Goal: Information Seeking & Learning: Learn about a topic

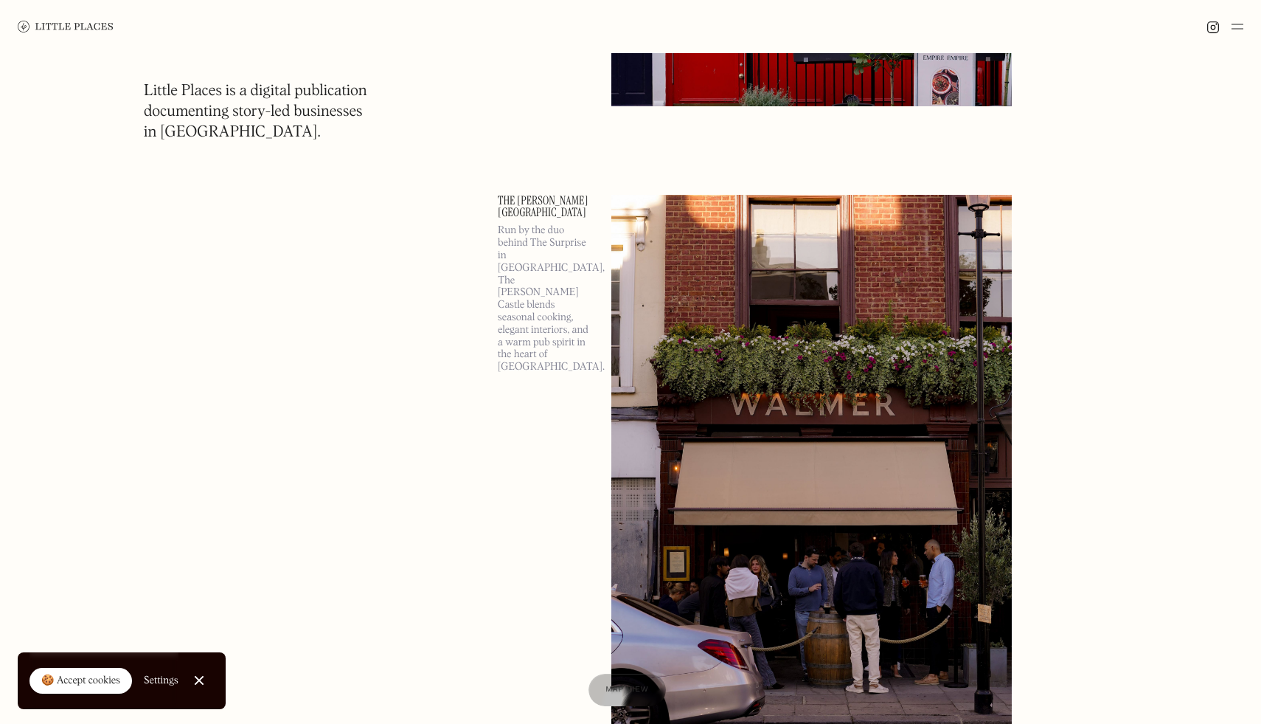
scroll to position [1951, 0]
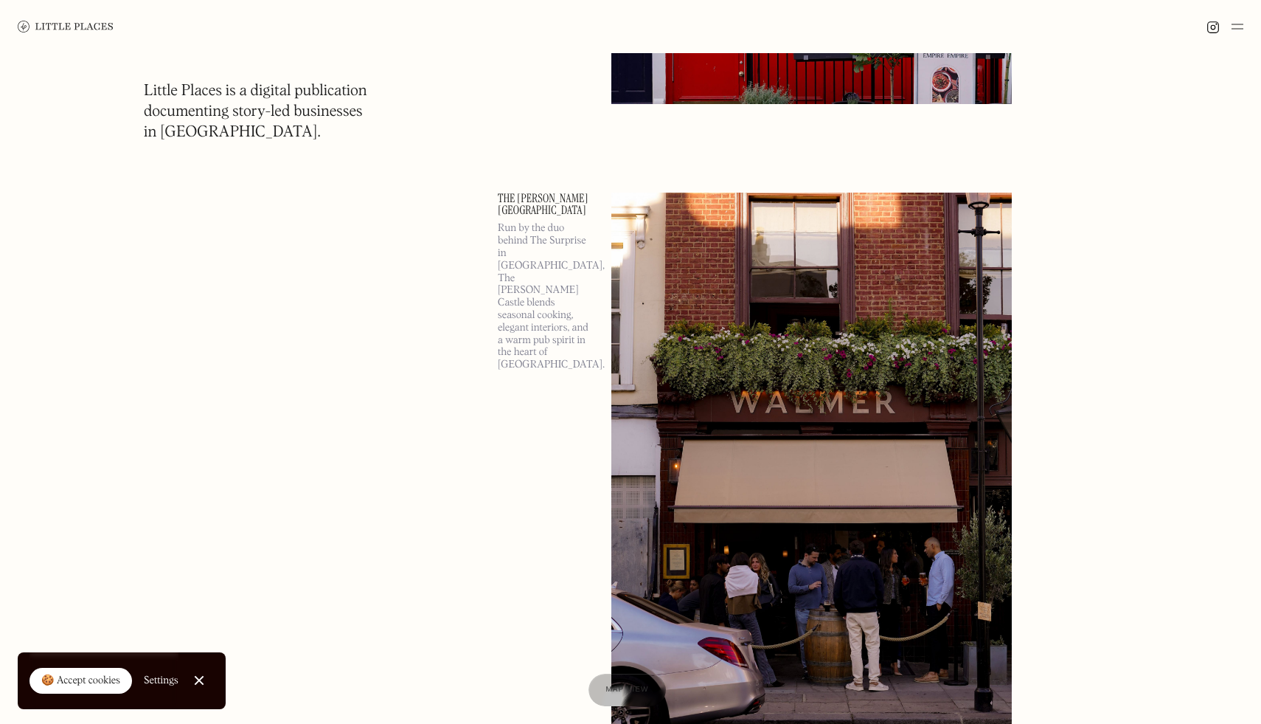
click at [1240, 27] on img at bounding box center [1238, 27] width 12 height 18
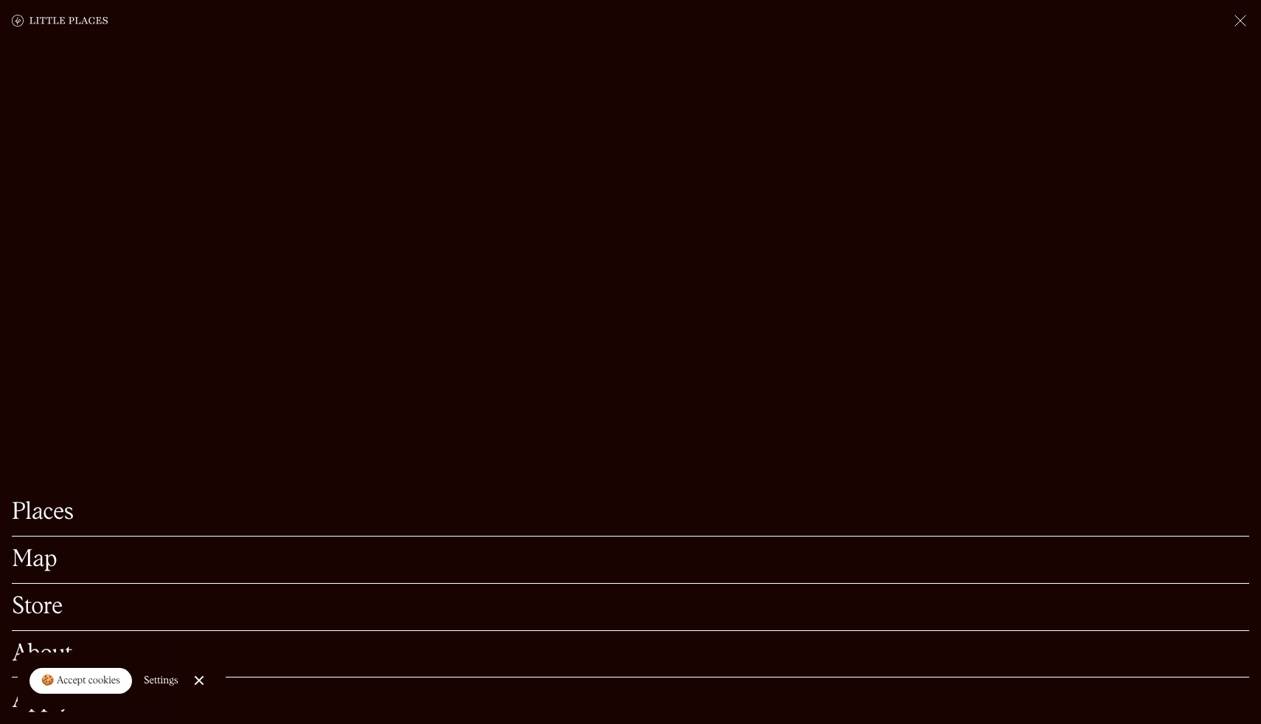
click at [27, 519] on link "Places" at bounding box center [631, 512] width 1238 height 23
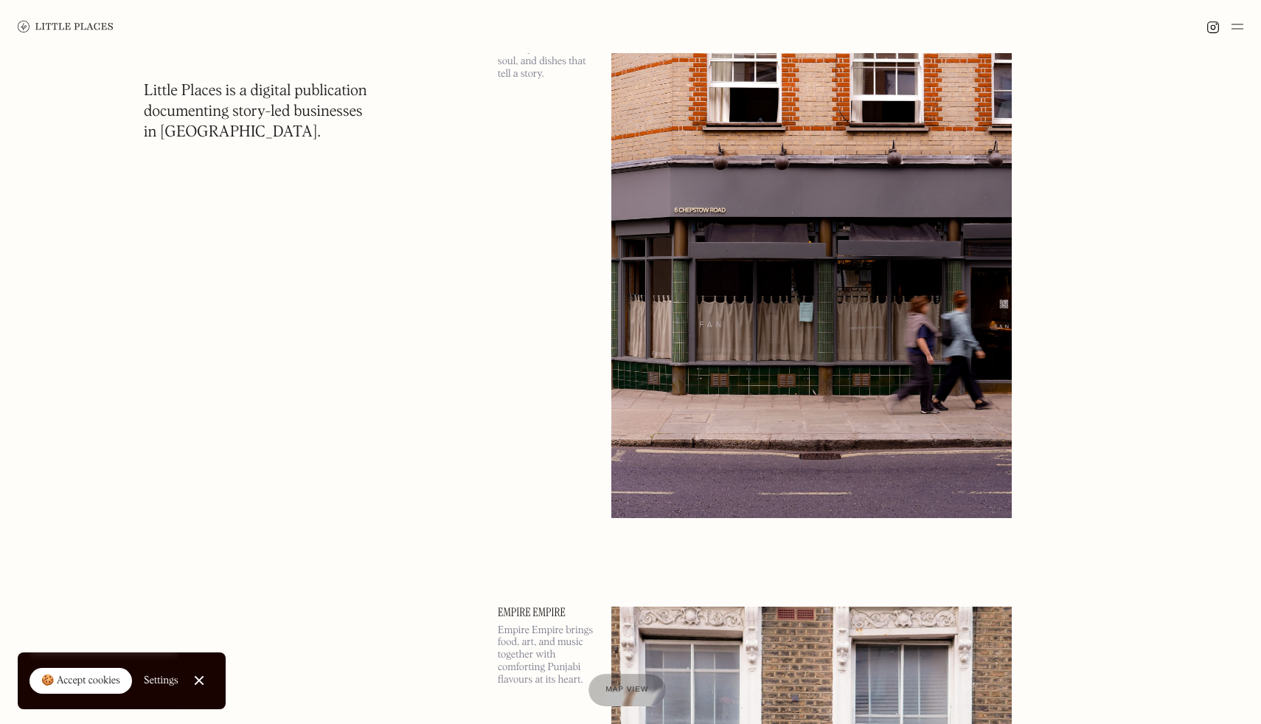
scroll to position [1051, 0]
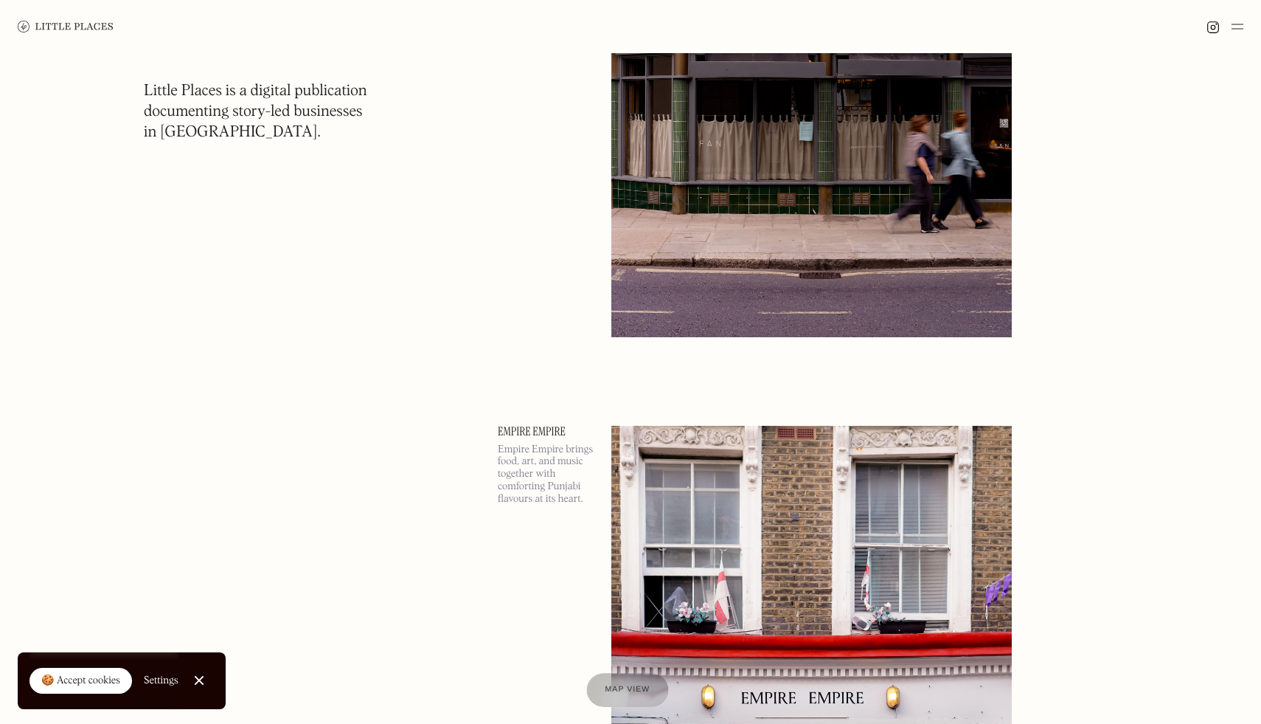
click at [616, 699] on div at bounding box center [627, 690] width 82 height 34
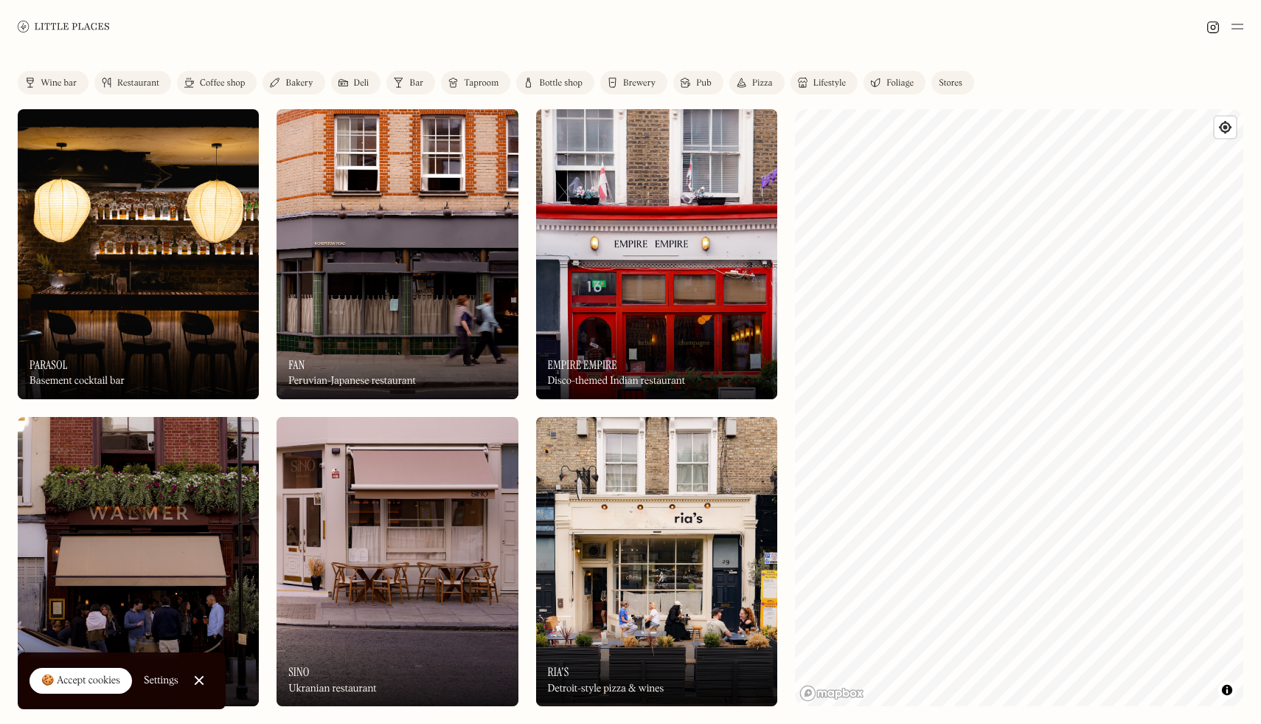
click at [117, 85] on div "Restaurant" at bounding box center [138, 83] width 42 height 9
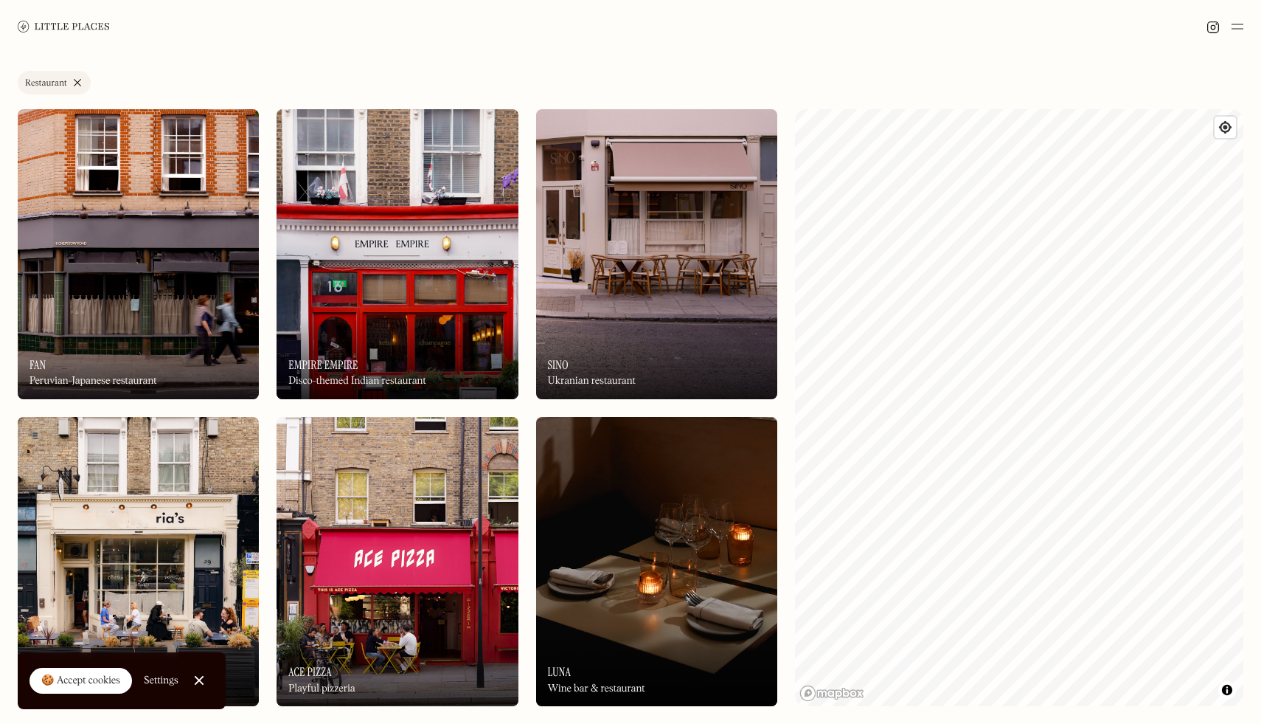
click at [72, 81] on link "Restaurant" at bounding box center [54, 83] width 73 height 24
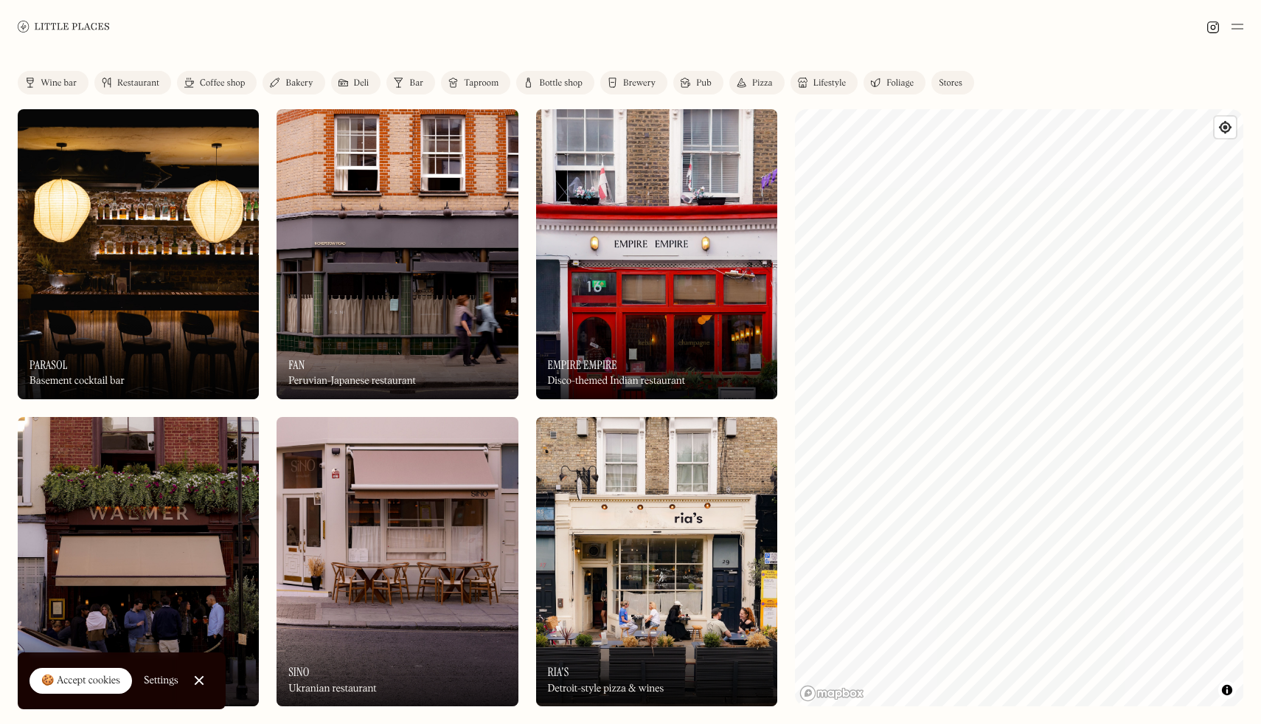
click at [640, 86] on div "Brewery" at bounding box center [639, 83] width 32 height 9
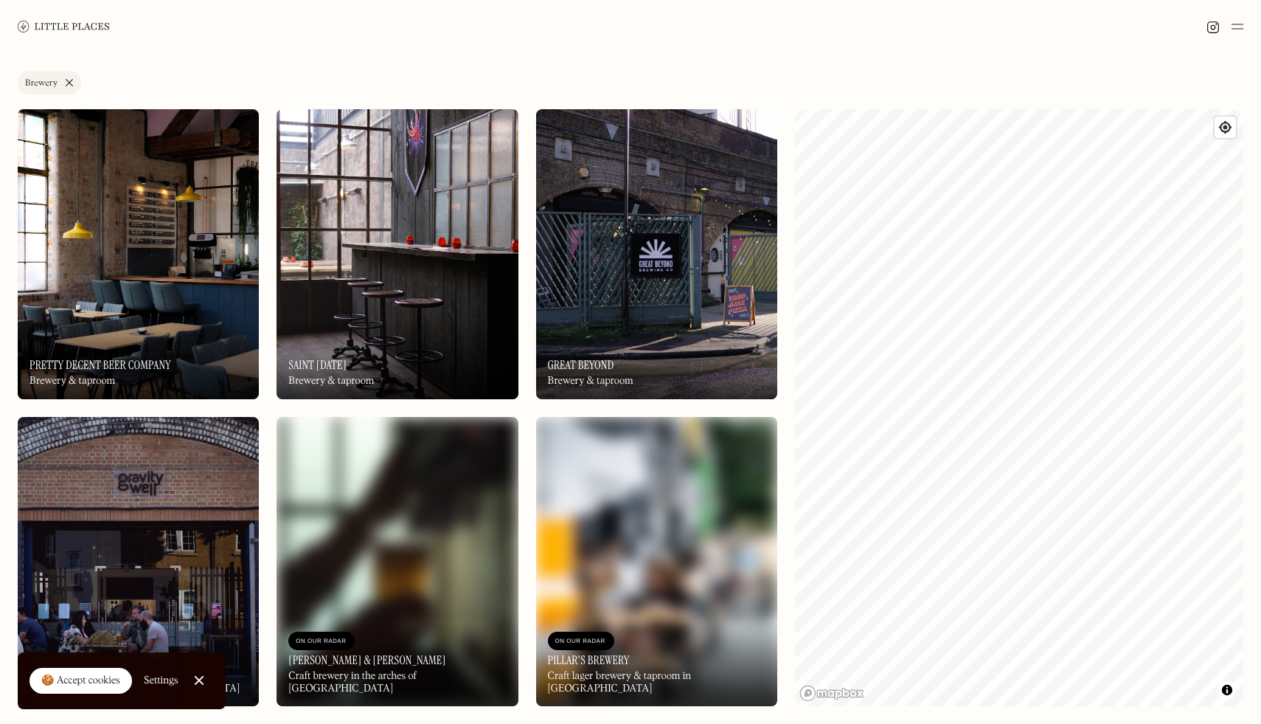
scroll to position [339, 0]
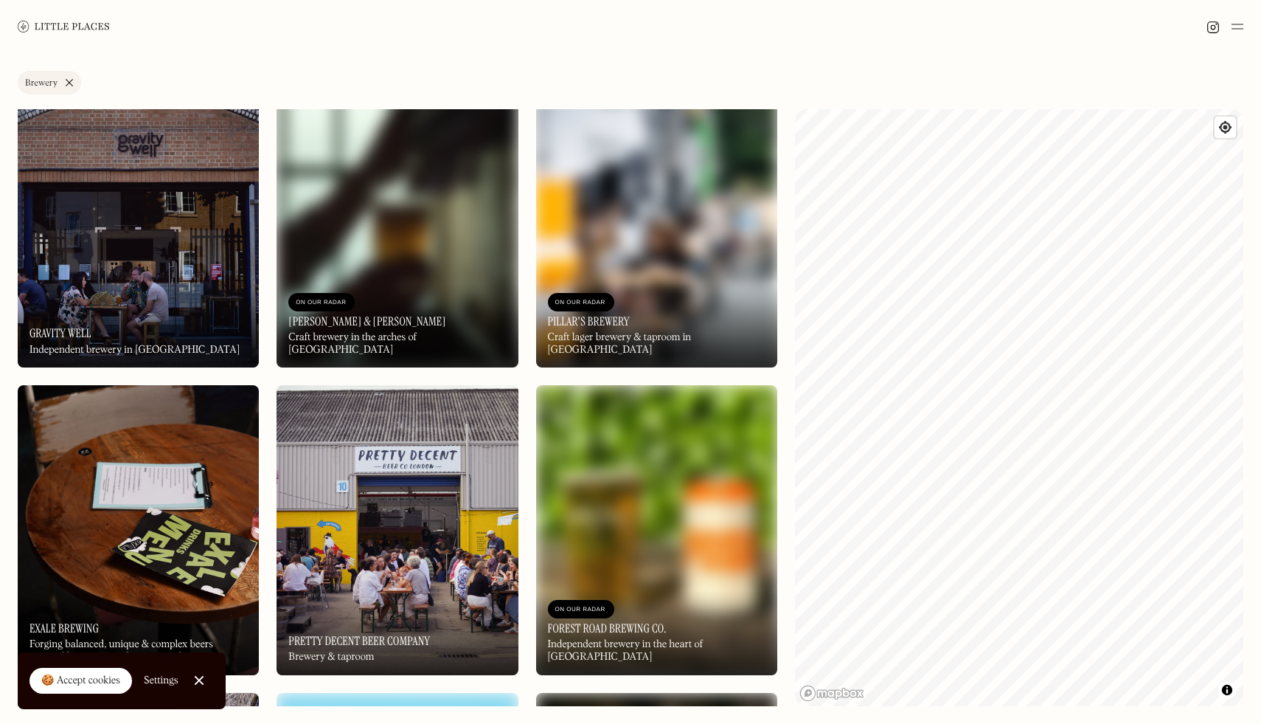
click at [450, 258] on img at bounding box center [397, 223] width 241 height 290
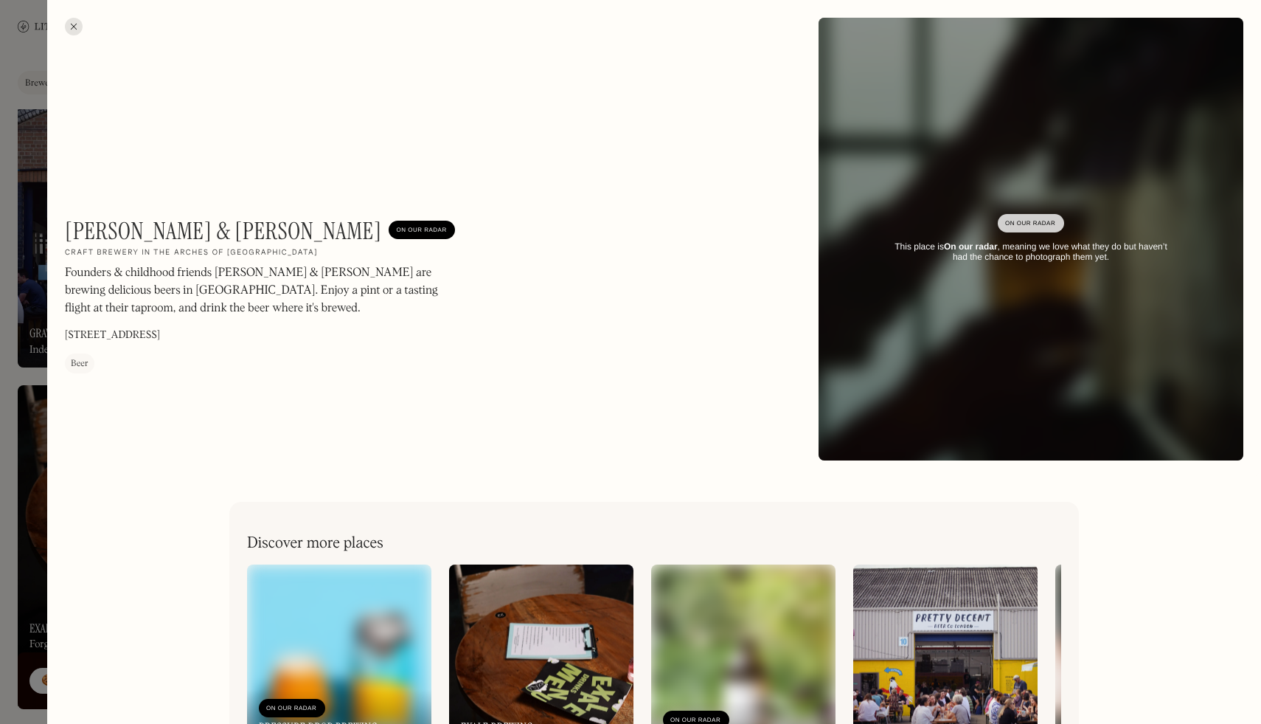
click at [71, 24] on div at bounding box center [74, 27] width 18 height 18
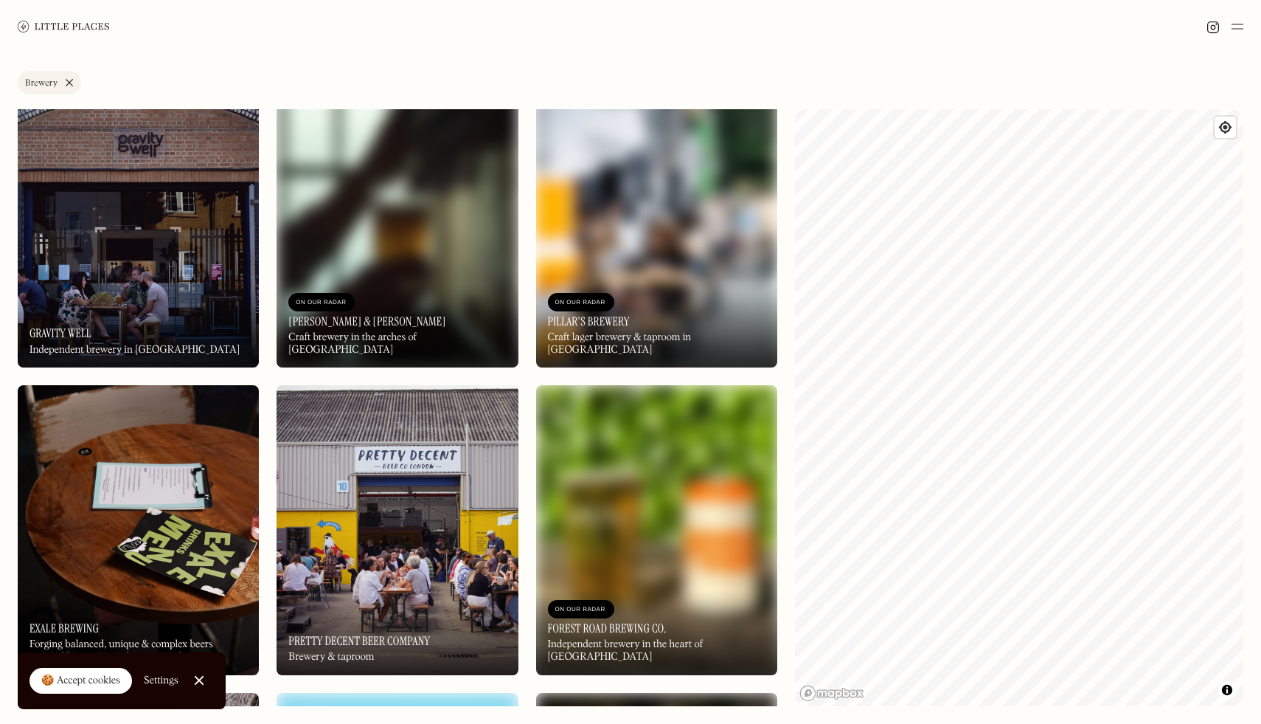
click at [114, 251] on img at bounding box center [138, 223] width 241 height 290
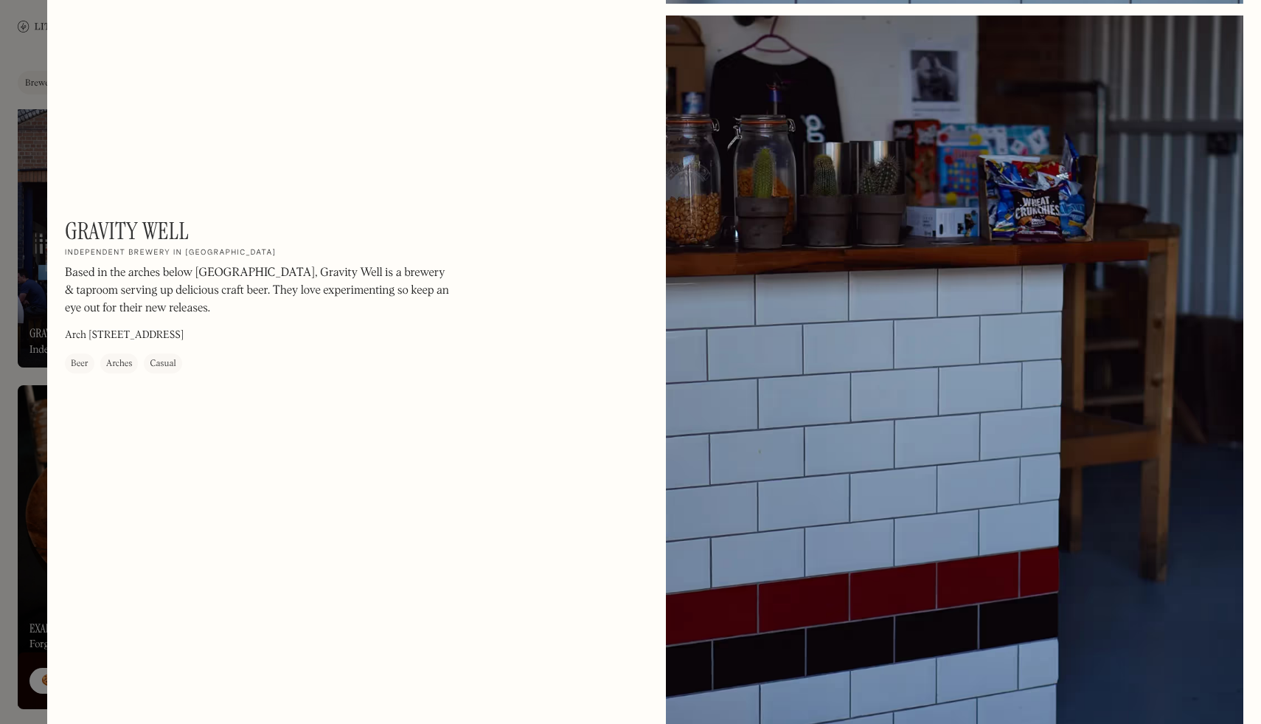
scroll to position [2608, 0]
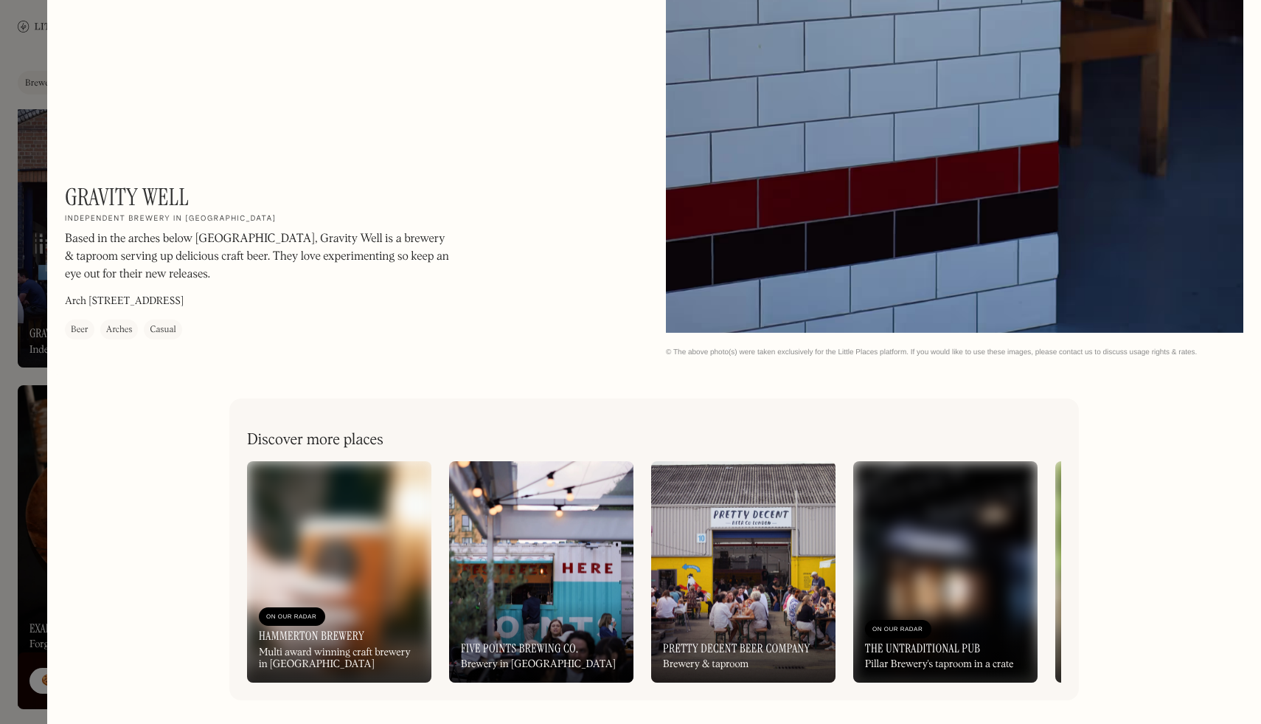
click at [12, 336] on div at bounding box center [630, 362] width 1261 height 724
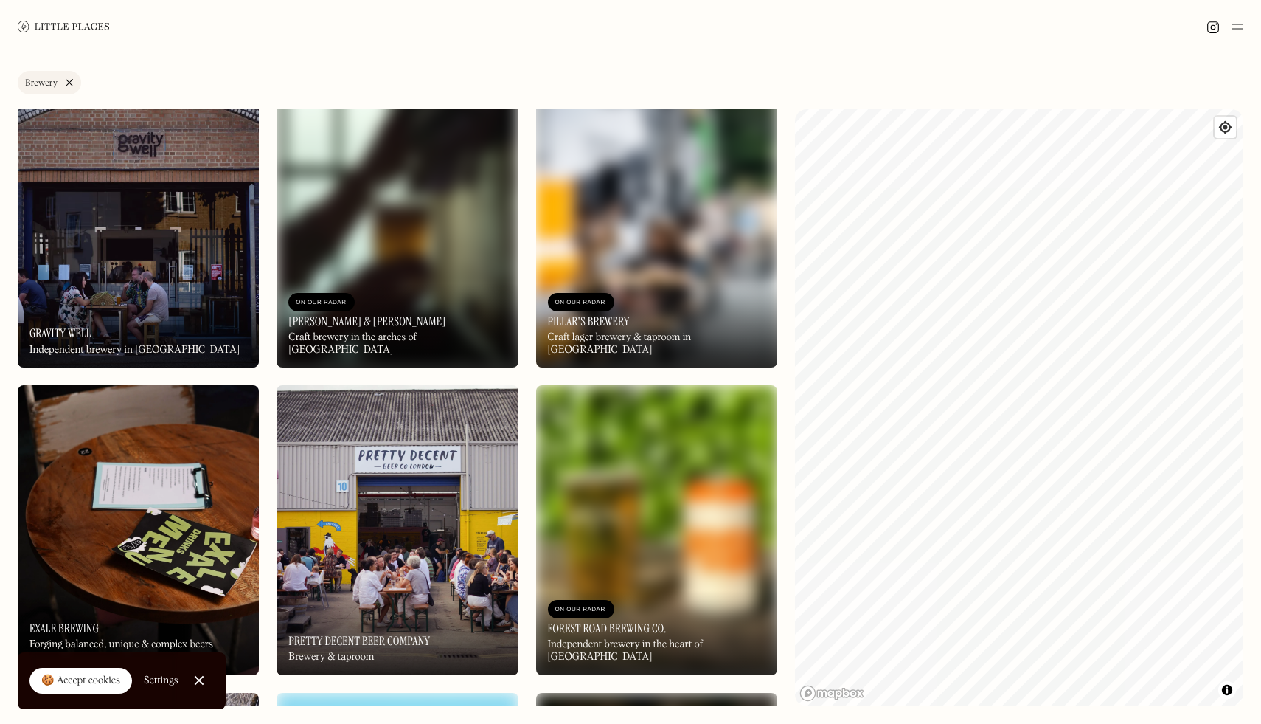
click at [68, 79] on link "Brewery" at bounding box center [49, 83] width 63 height 24
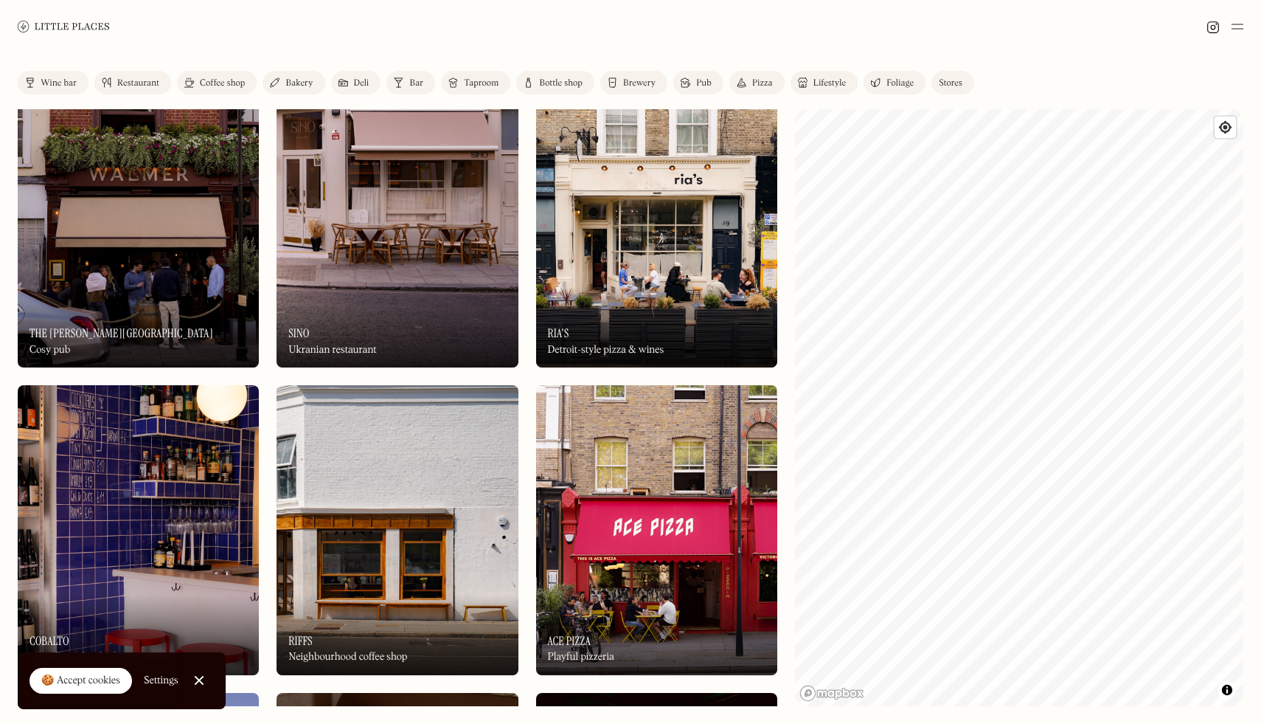
click at [1242, 28] on img at bounding box center [1238, 27] width 12 height 18
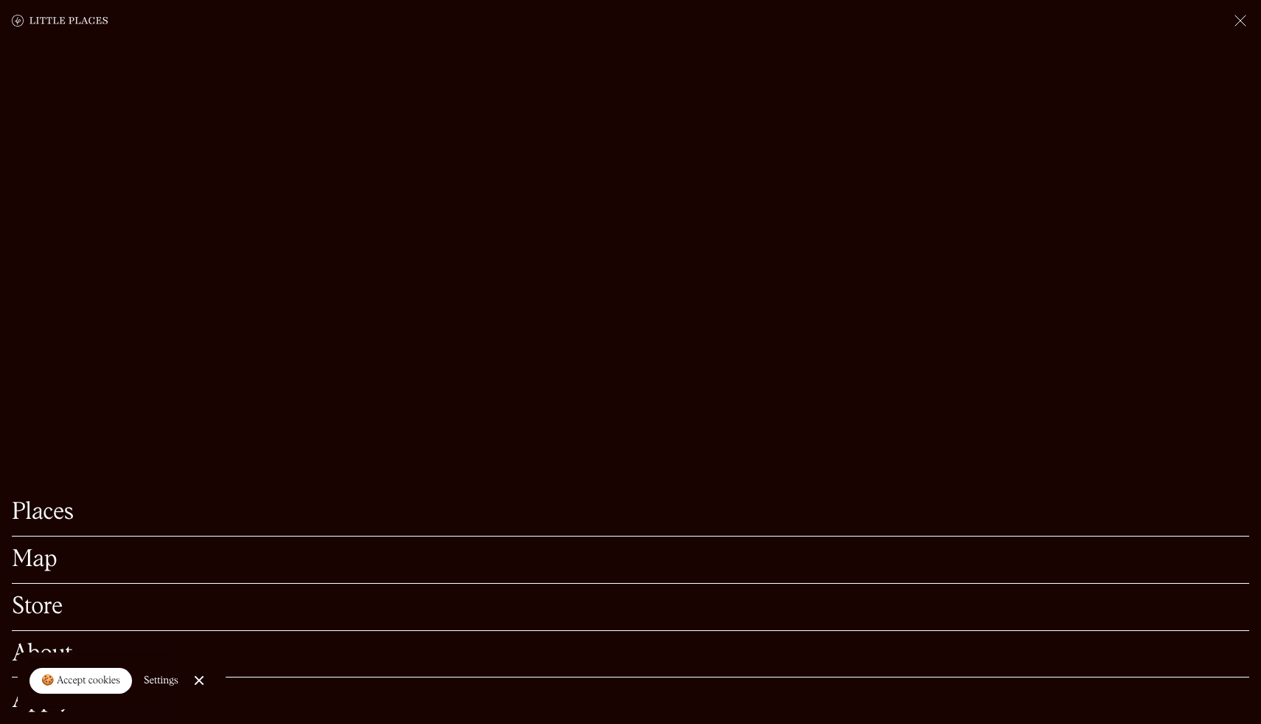
click at [46, 643] on link "About" at bounding box center [631, 654] width 1238 height 23
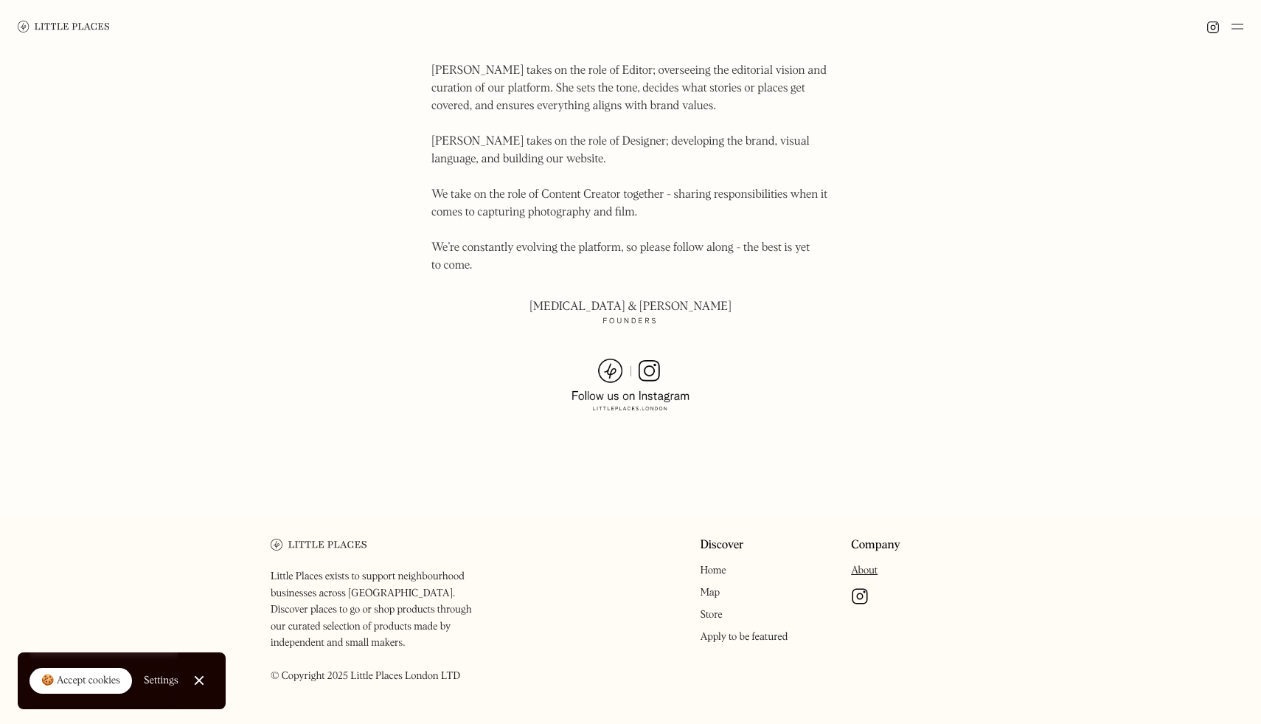
scroll to position [911, 0]
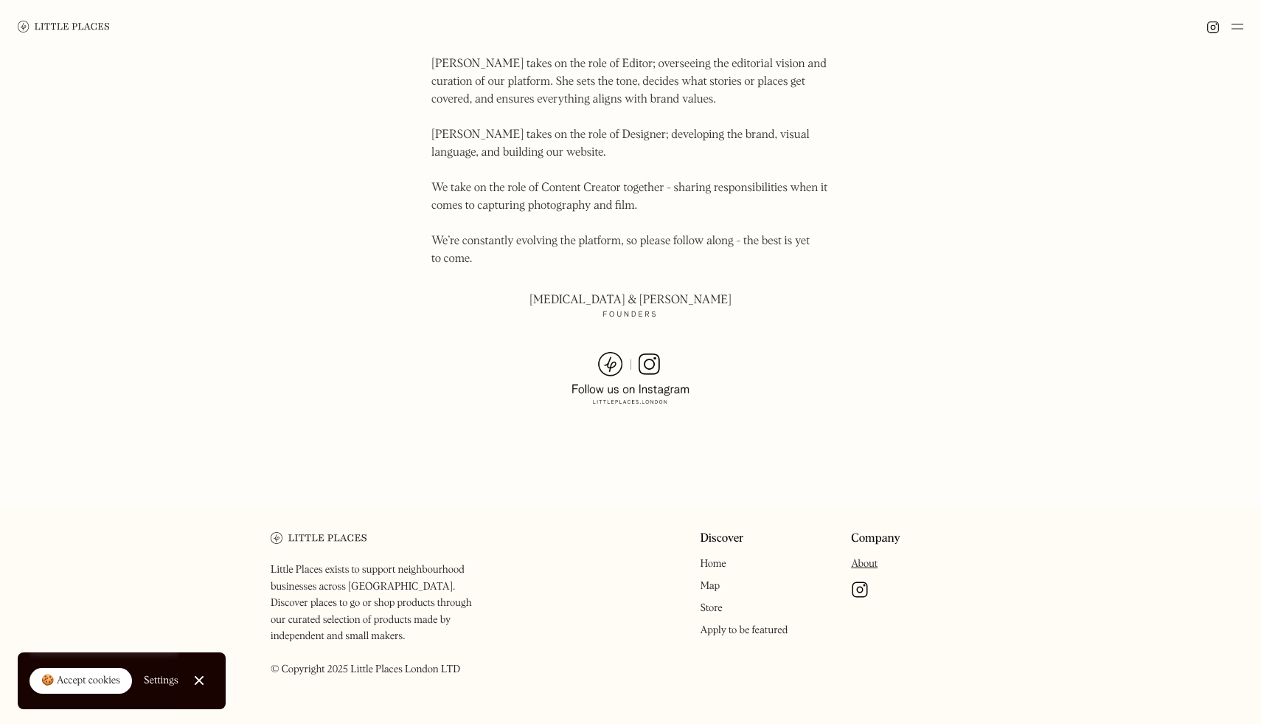
click at [757, 625] on link "Apply to be featured" at bounding box center [744, 630] width 88 height 10
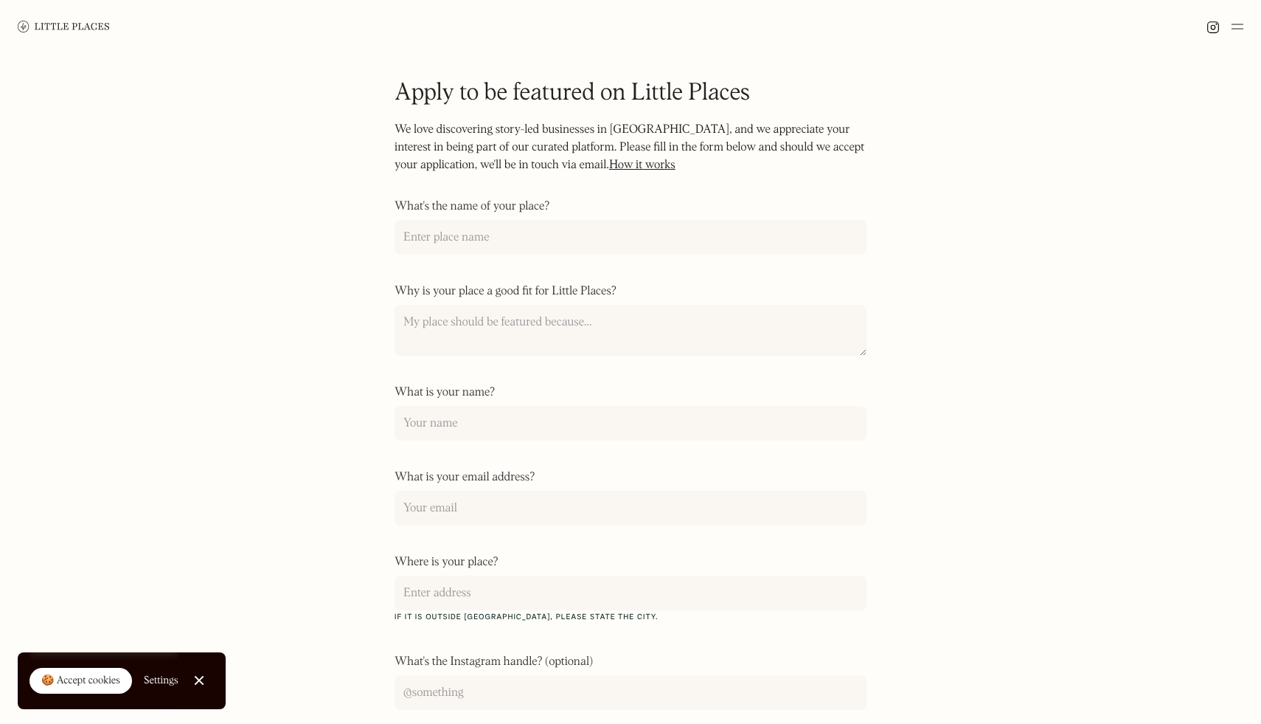
click at [620, 167] on link "How it works" at bounding box center [642, 165] width 66 height 12
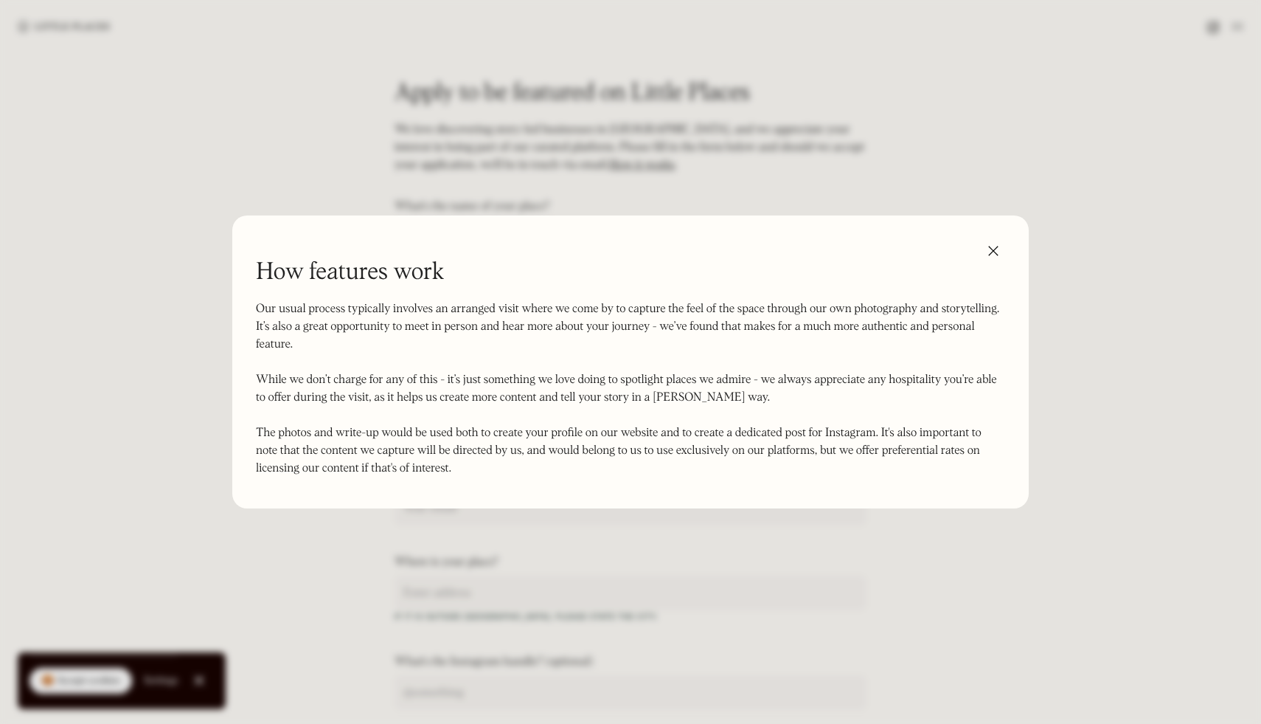
click at [994, 249] on img at bounding box center [994, 251] width 24 height 24
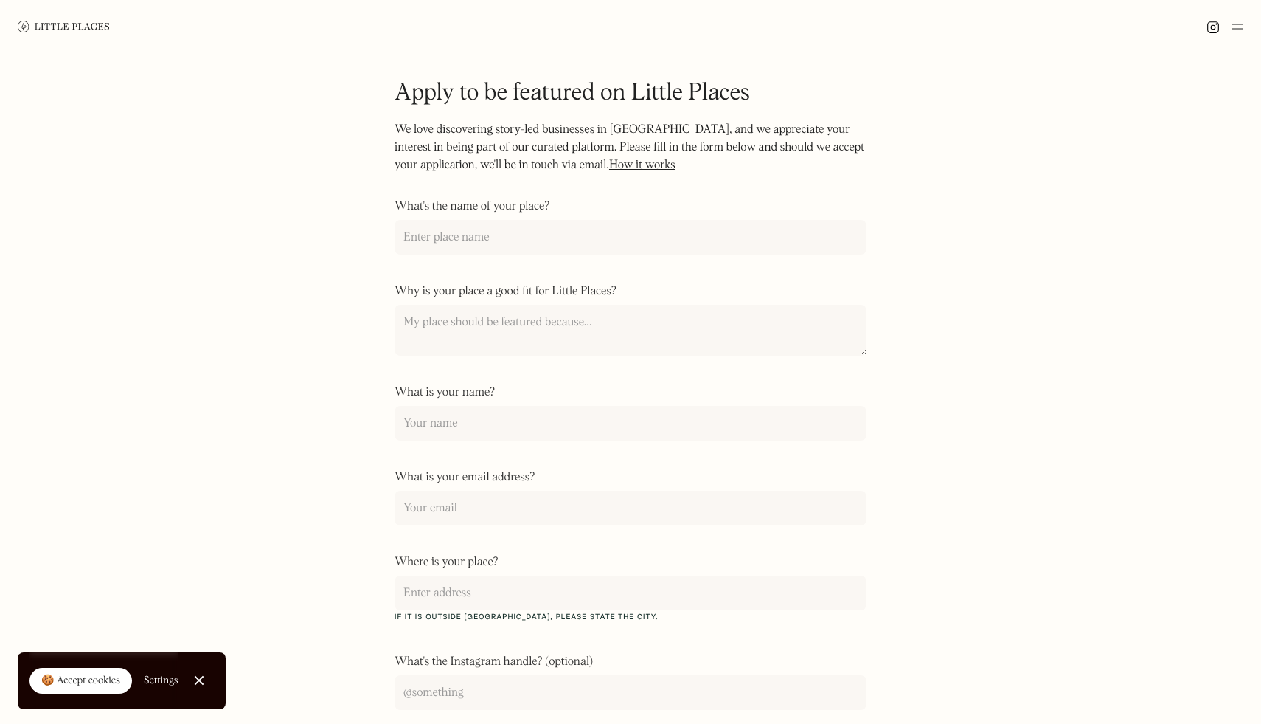
click at [1213, 27] on img at bounding box center [1213, 27] width 13 height 13
click at [97, 27] on img at bounding box center [64, 26] width 92 height 11
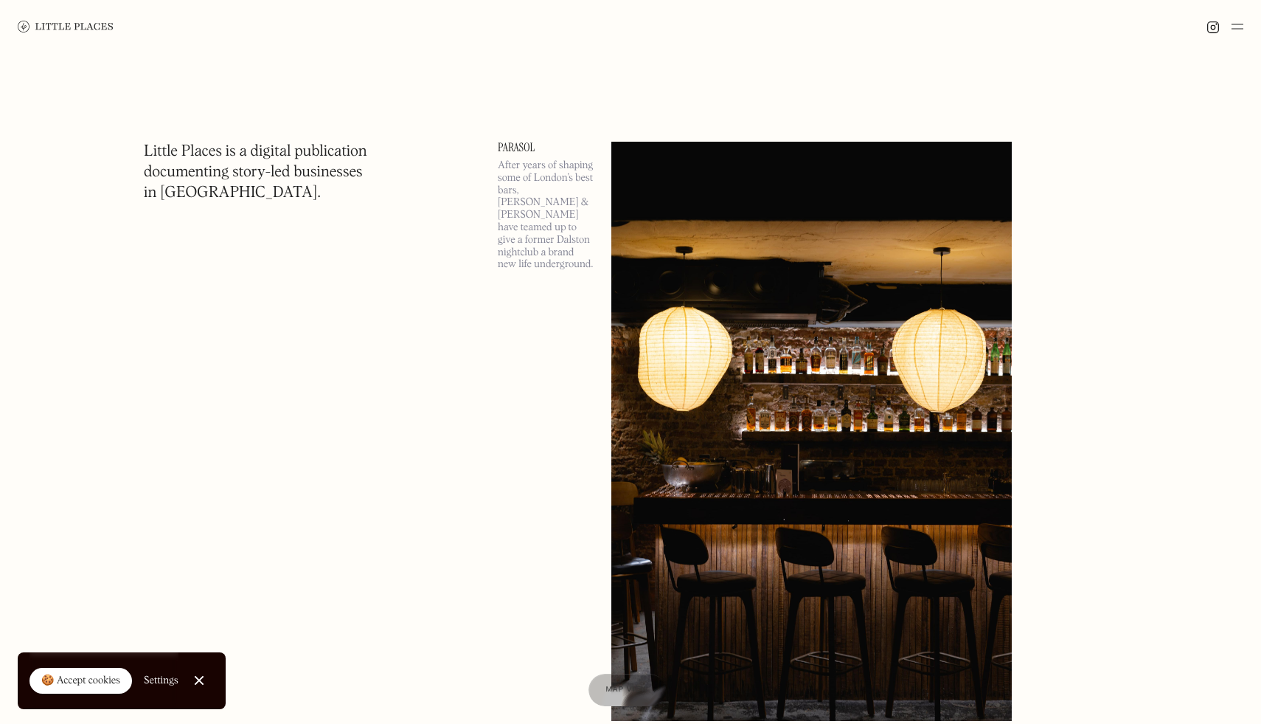
click at [654, 311] on img at bounding box center [812, 431] width 401 height 579
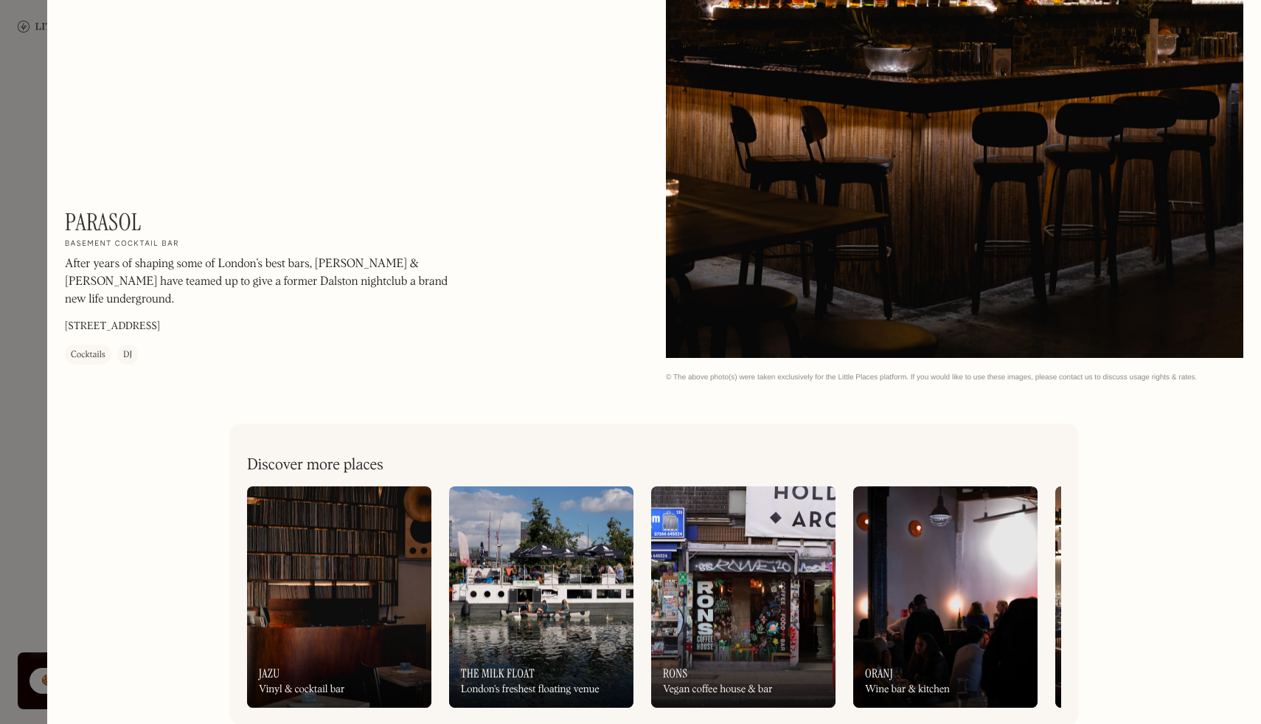
scroll to position [2608, 0]
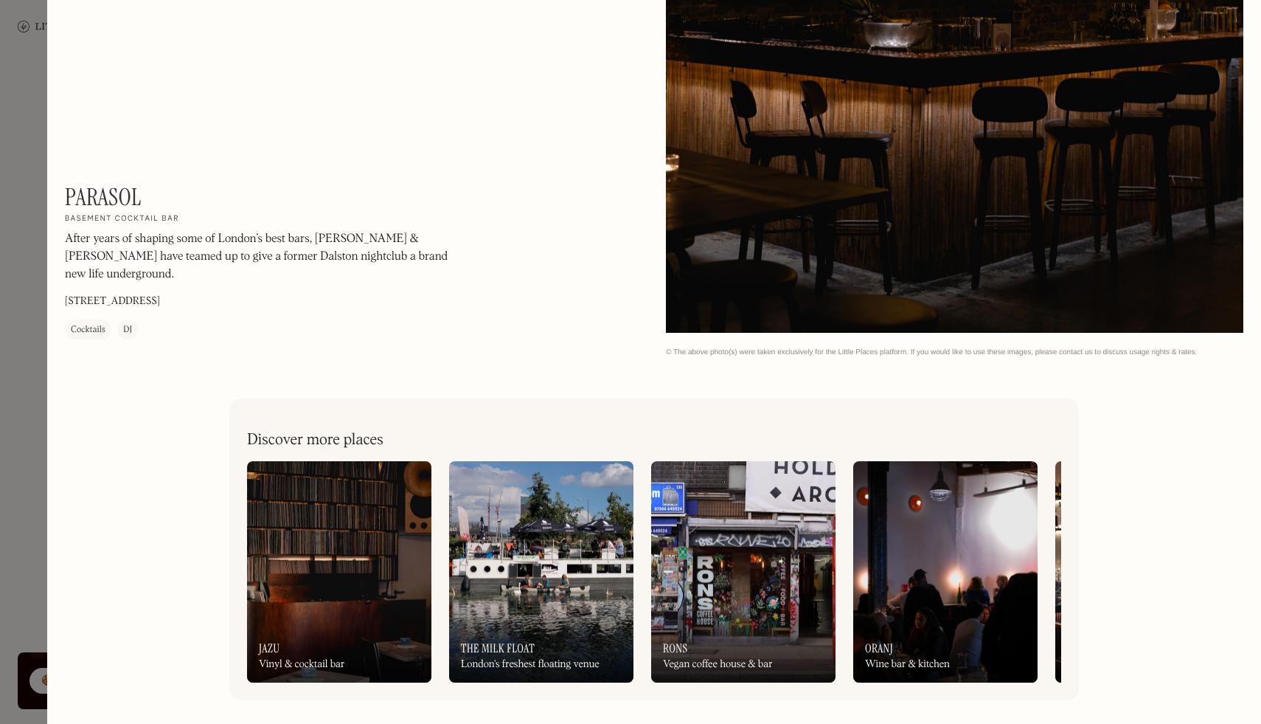
click at [513, 550] on img at bounding box center [541, 571] width 184 height 221
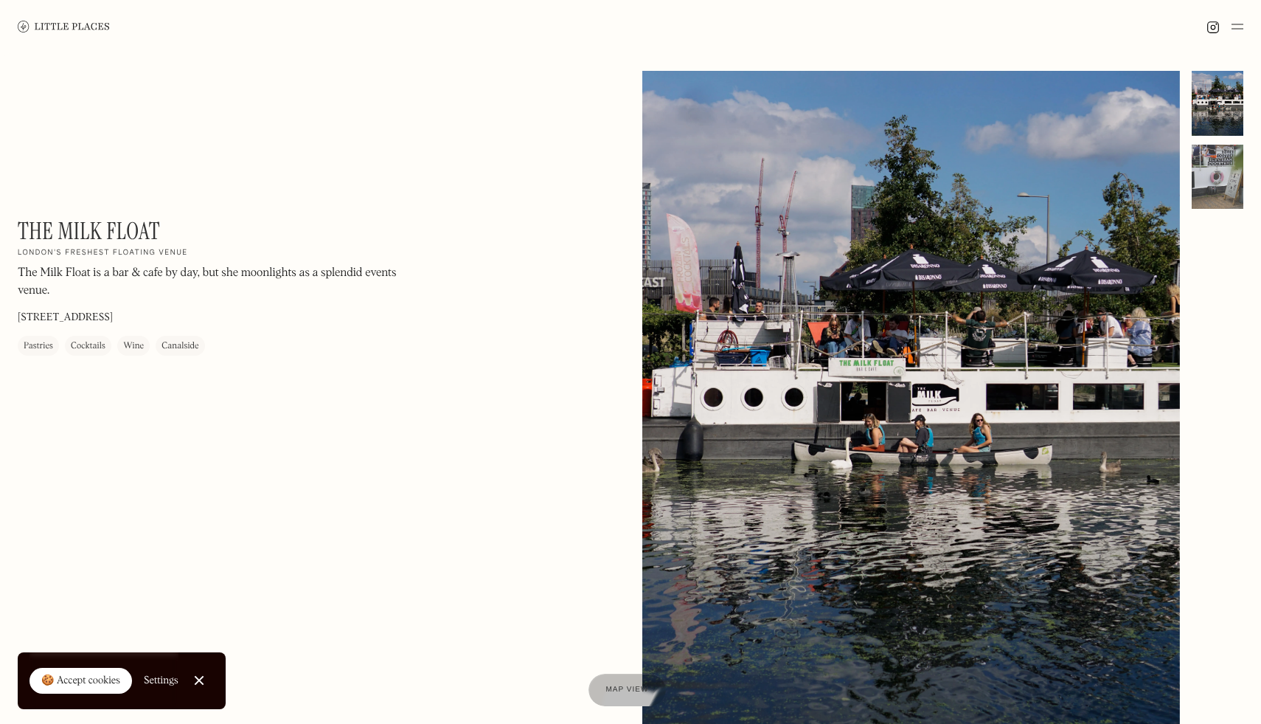
click at [1217, 185] on div at bounding box center [1218, 177] width 52 height 65
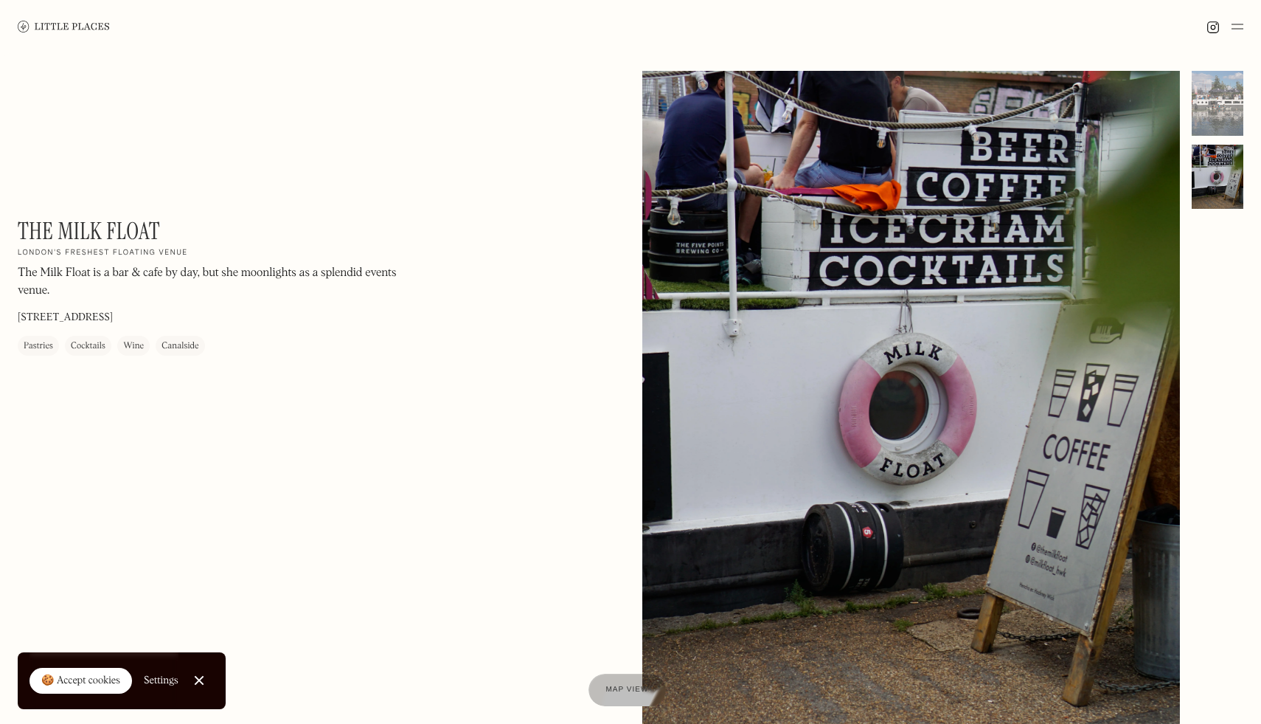
click at [27, 24] on img at bounding box center [64, 26] width 92 height 11
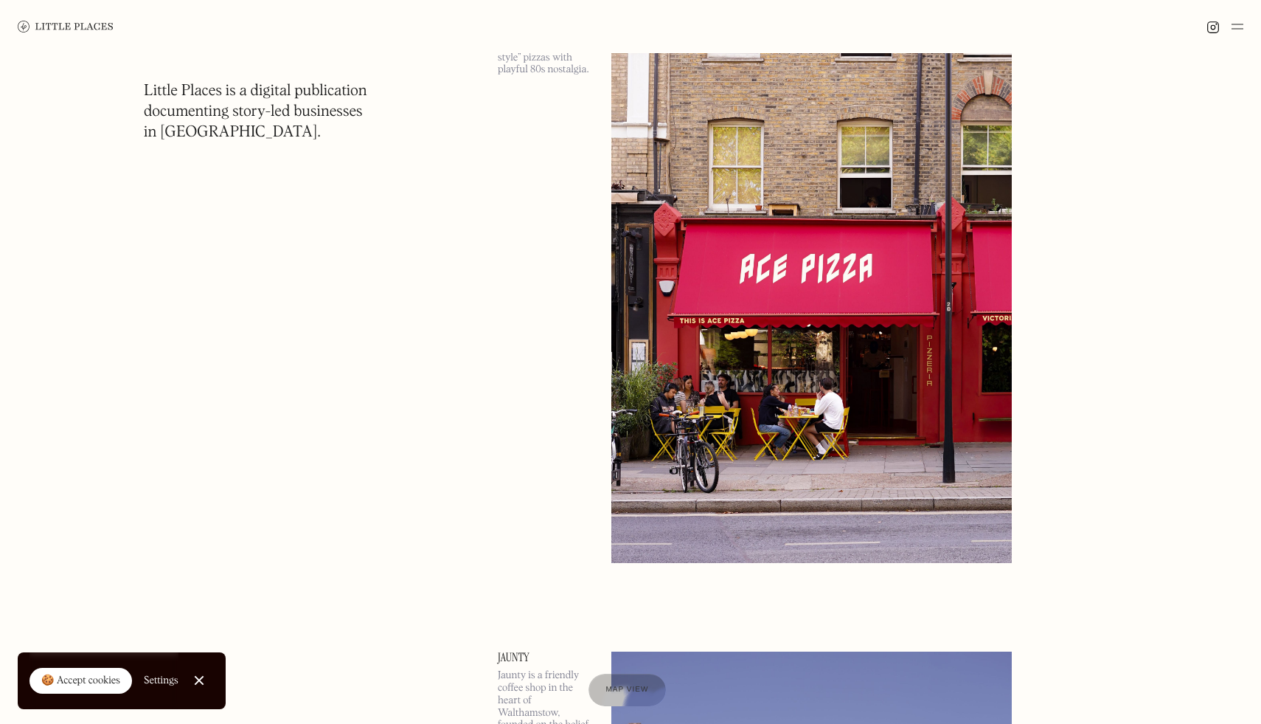
scroll to position [6086, 0]
